Goal: Information Seeking & Learning: Learn about a topic

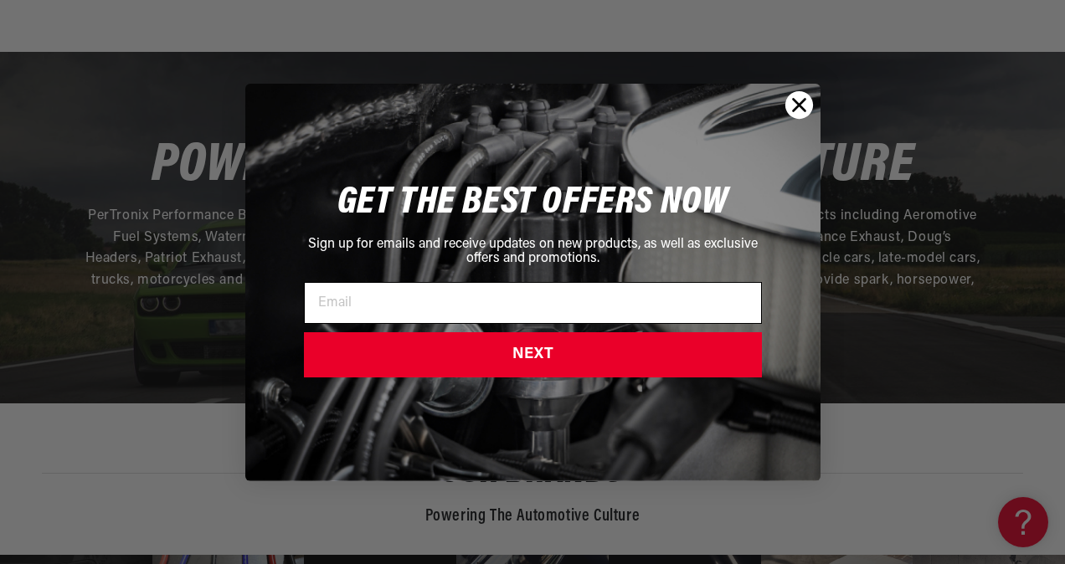
drag, startPoint x: 795, startPoint y: 103, endPoint x: 636, endPoint y: 325, distance: 272.9
click at [795, 103] on icon "Close dialog" at bounding box center [799, 105] width 12 height 12
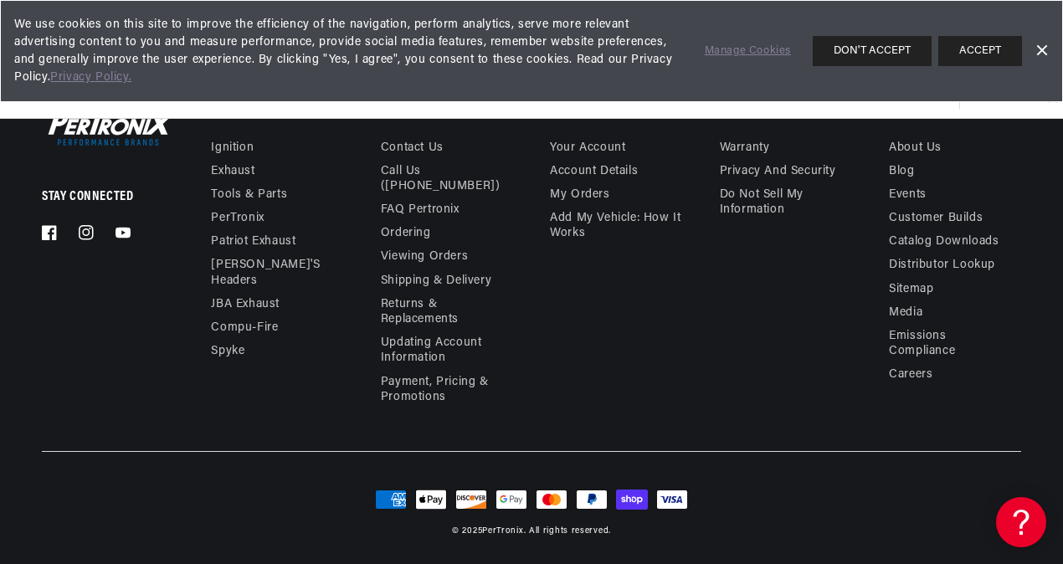
scroll to position [4854, 0]
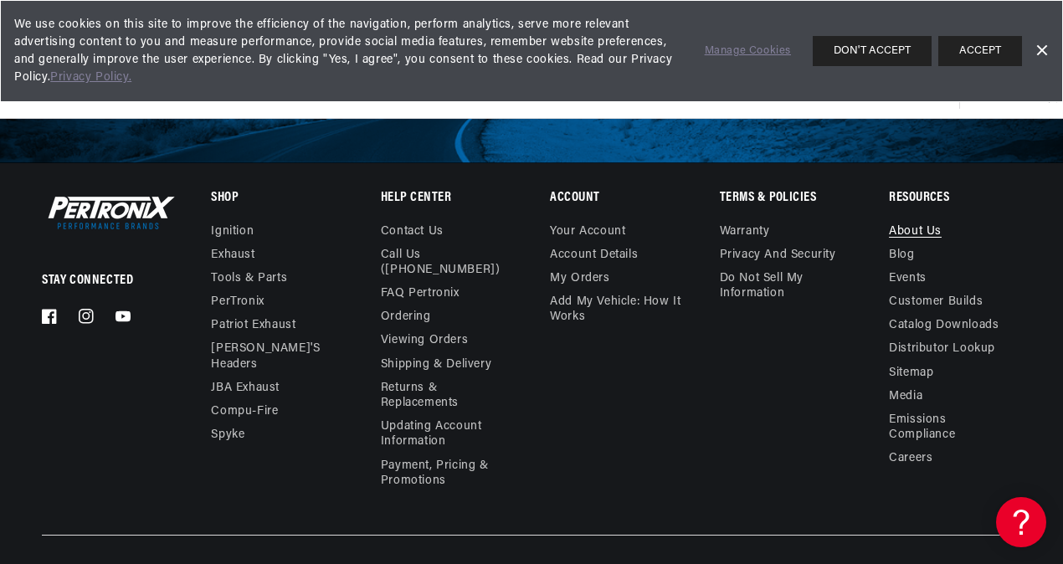
click at [906, 233] on link "About Us" at bounding box center [915, 233] width 53 height 19
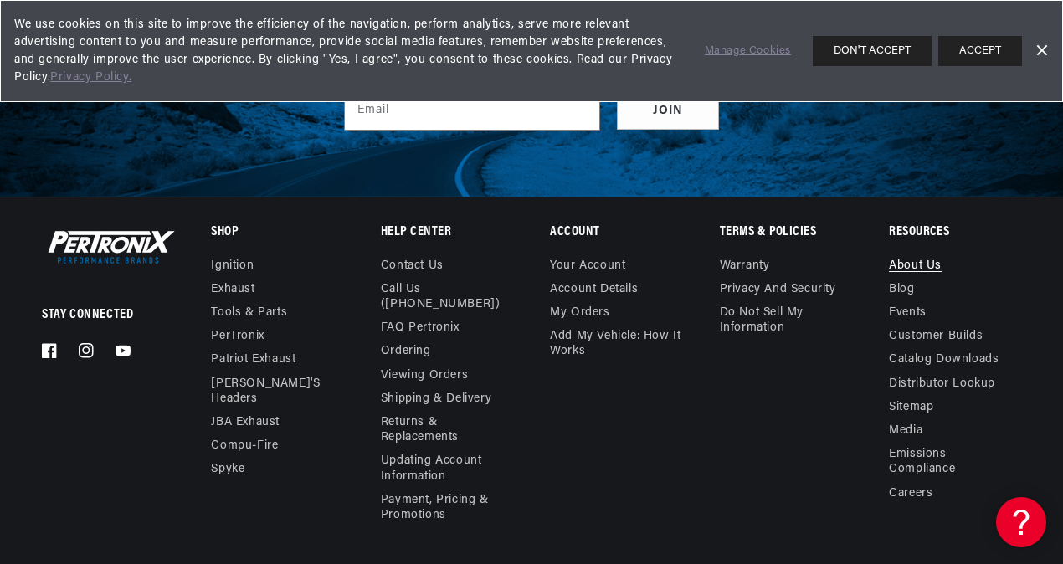
scroll to position [4248, 0]
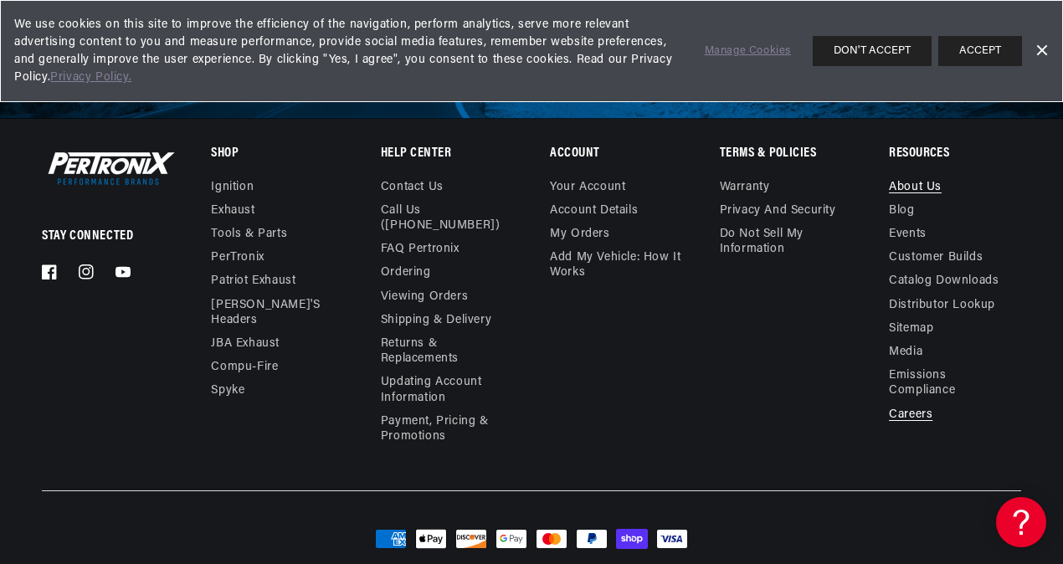
click at [909, 403] on link "Careers" at bounding box center [911, 414] width 44 height 23
